Goal: Transaction & Acquisition: Obtain resource

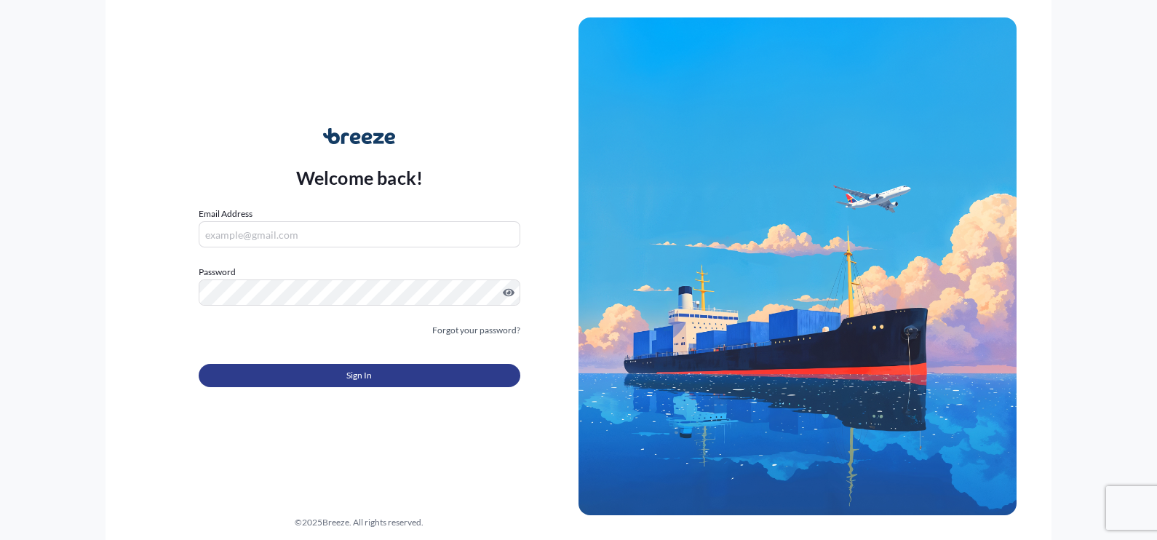
type input "[PERSON_NAME][EMAIL_ADDRESS][PERSON_NAME][DOMAIN_NAME]"
click at [404, 370] on button "Sign In" at bounding box center [360, 375] width 322 height 23
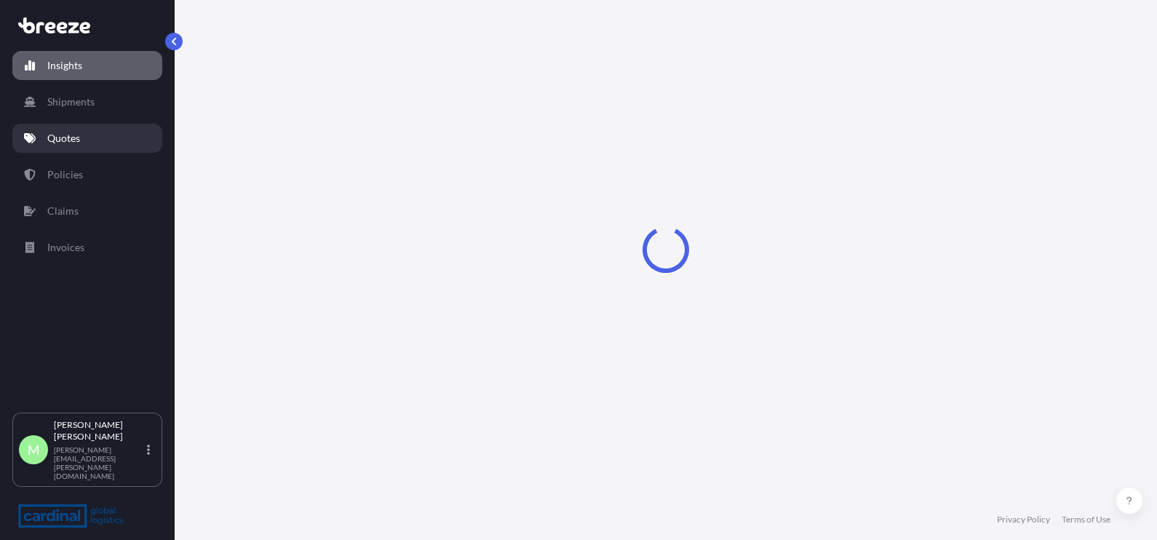
click at [62, 146] on link "Quotes" at bounding box center [87, 138] width 150 height 29
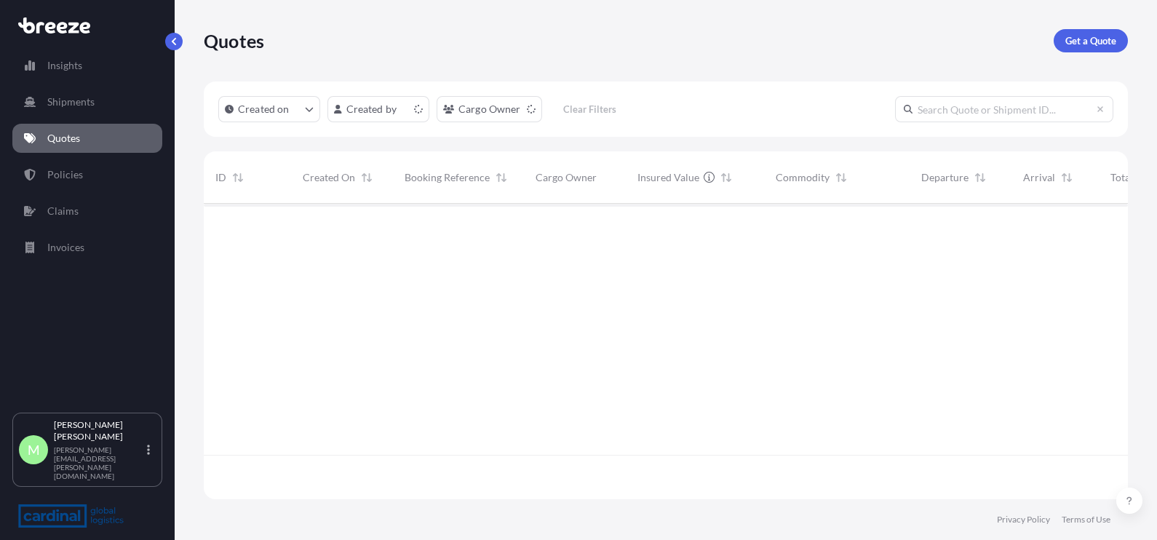
scroll to position [290, 910]
click at [1095, 46] on p "Get a Quote" at bounding box center [1090, 40] width 51 height 15
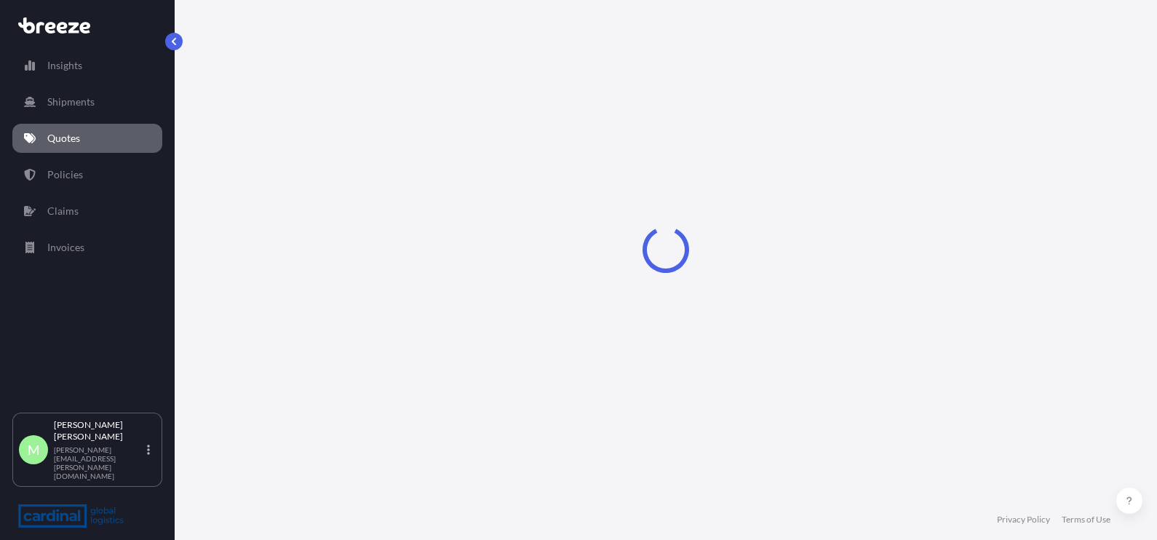
select select "Sea"
select select "1"
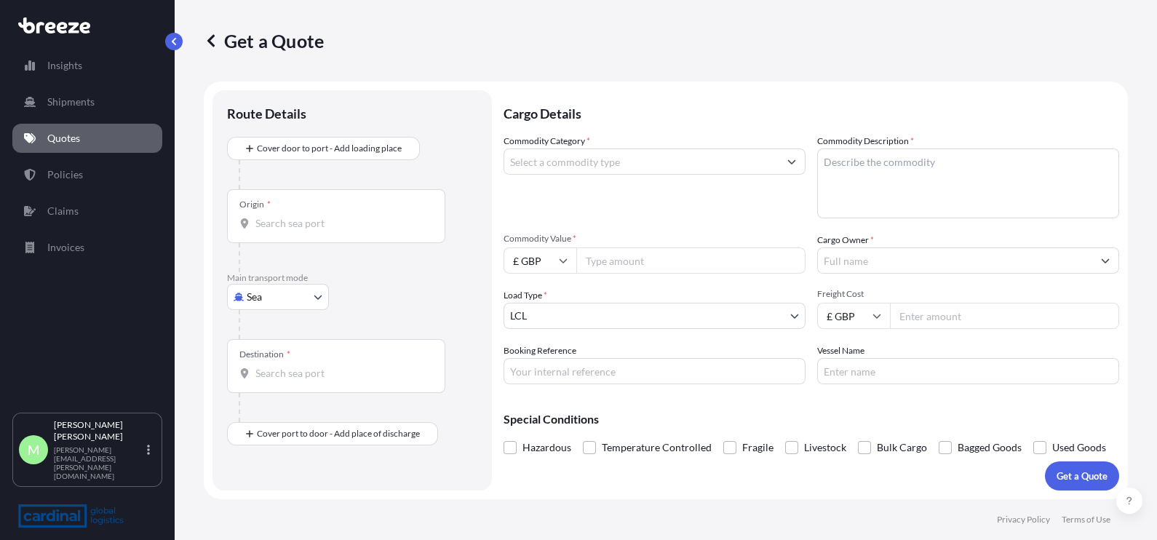
click at [251, 285] on body "Insights Shipments Quotes Policies Claims Invoices M [PERSON_NAME] [PERSON_NAME…" at bounding box center [578, 270] width 1157 height 540
click at [266, 386] on span "Road" at bounding box center [266, 386] width 23 height 15
select select "Road"
